Goal: Information Seeking & Learning: Learn about a topic

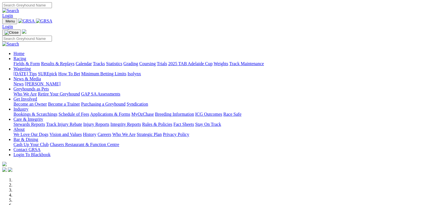
click at [26, 56] on link "Racing" at bounding box center [19, 58] width 13 height 5
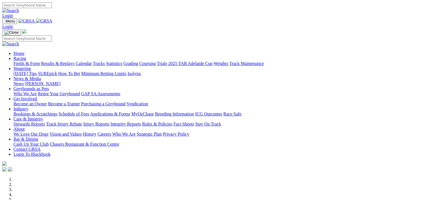
click at [20, 61] on link "Fields & Form" at bounding box center [26, 63] width 26 height 5
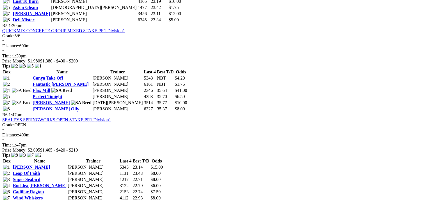
scroll to position [646, 0]
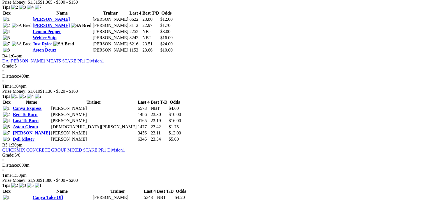
scroll to position [589, 0]
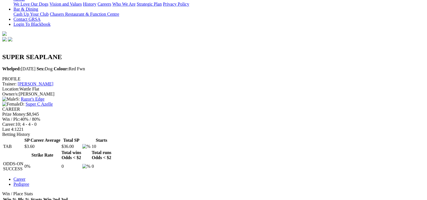
scroll to position [56, 0]
